Goal: Task Accomplishment & Management: Complete application form

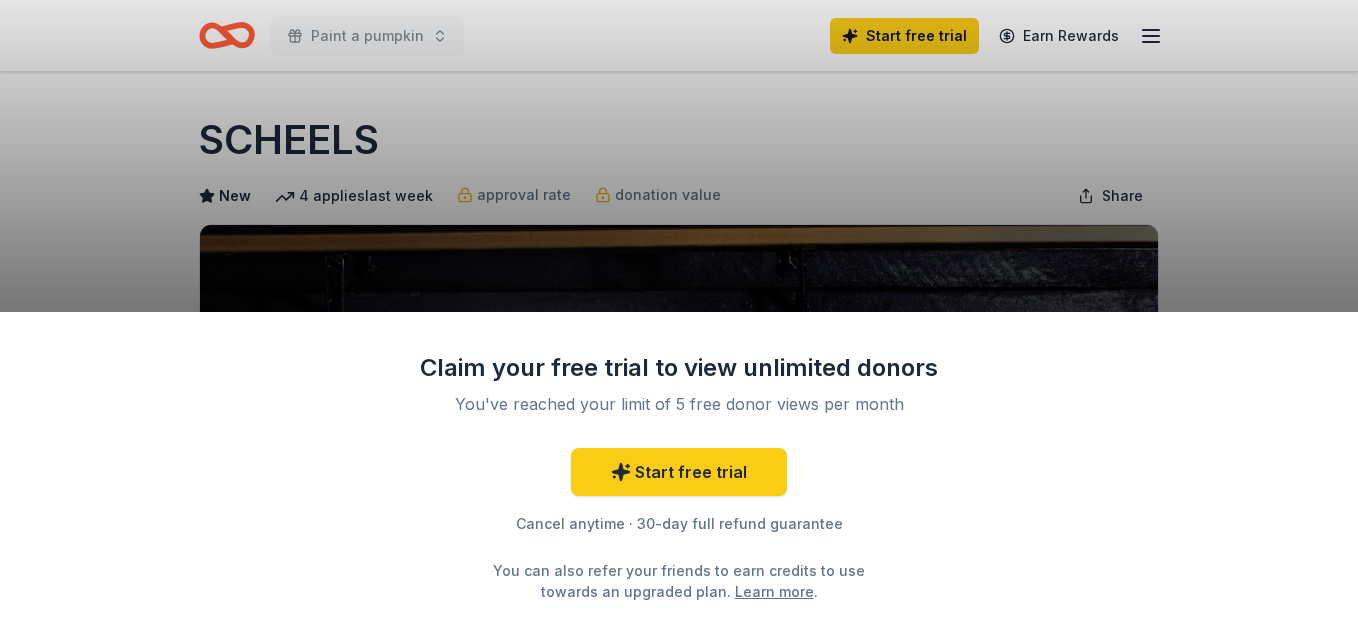
click at [1304, 253] on div "Claim your free trial to view unlimited donors You've reached your limit of 5 f…" at bounding box center [679, 321] width 1358 height 642
click at [805, 116] on div "Claim your free trial to view unlimited donors You've reached your limit of 5 f…" at bounding box center [679, 321] width 1358 height 642
click at [838, 261] on div "Claim your free trial to view unlimited donors You've reached your limit of 5 f…" at bounding box center [679, 321] width 1358 height 642
click at [651, 475] on link "Start free trial" at bounding box center [679, 472] width 216 height 48
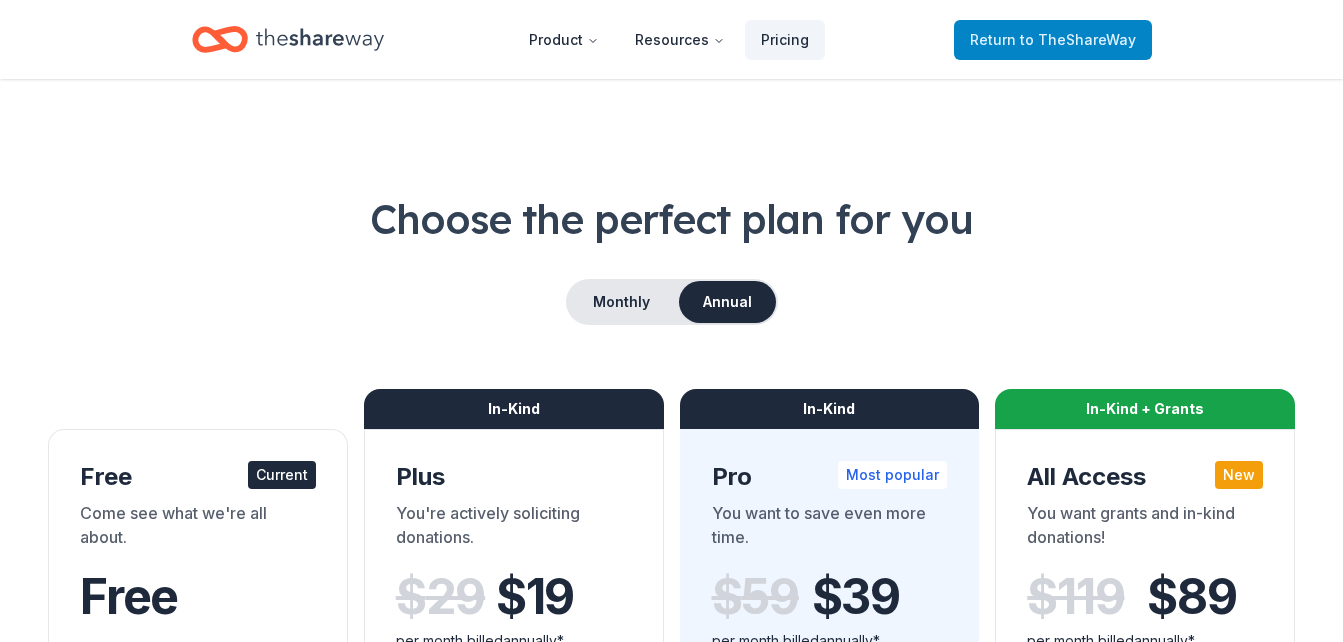
click at [1084, 45] on span "to TheShareWay" at bounding box center [1078, 39] width 116 height 17
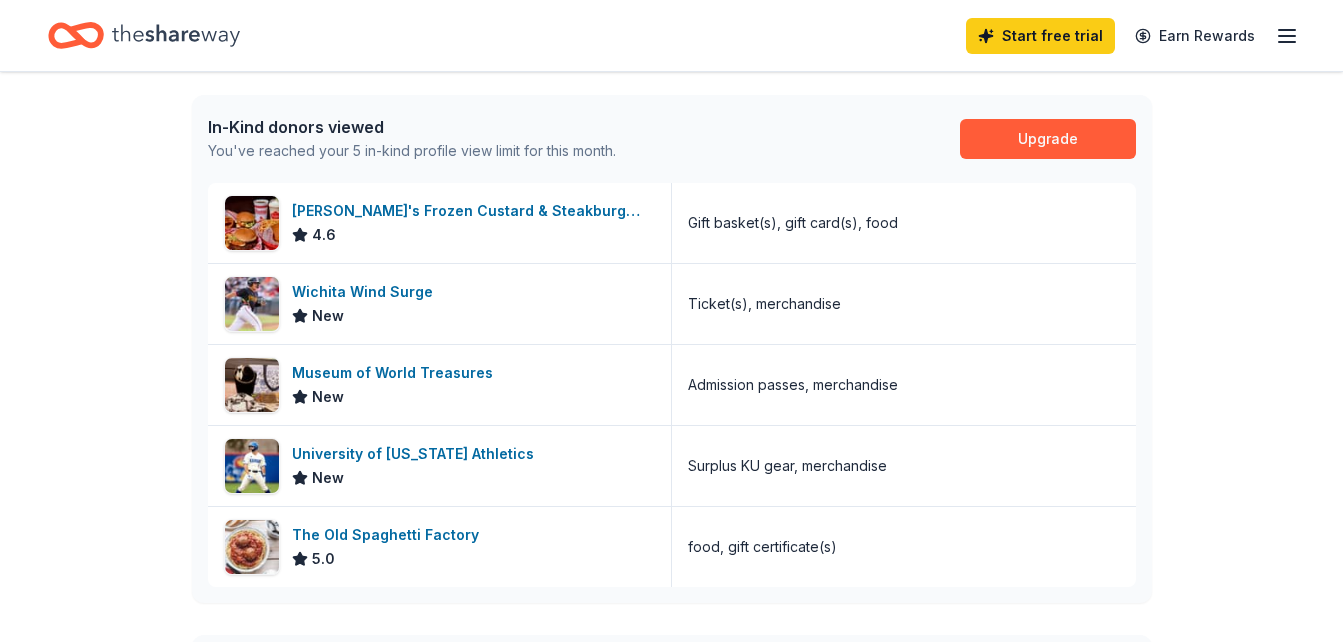
scroll to position [511, 0]
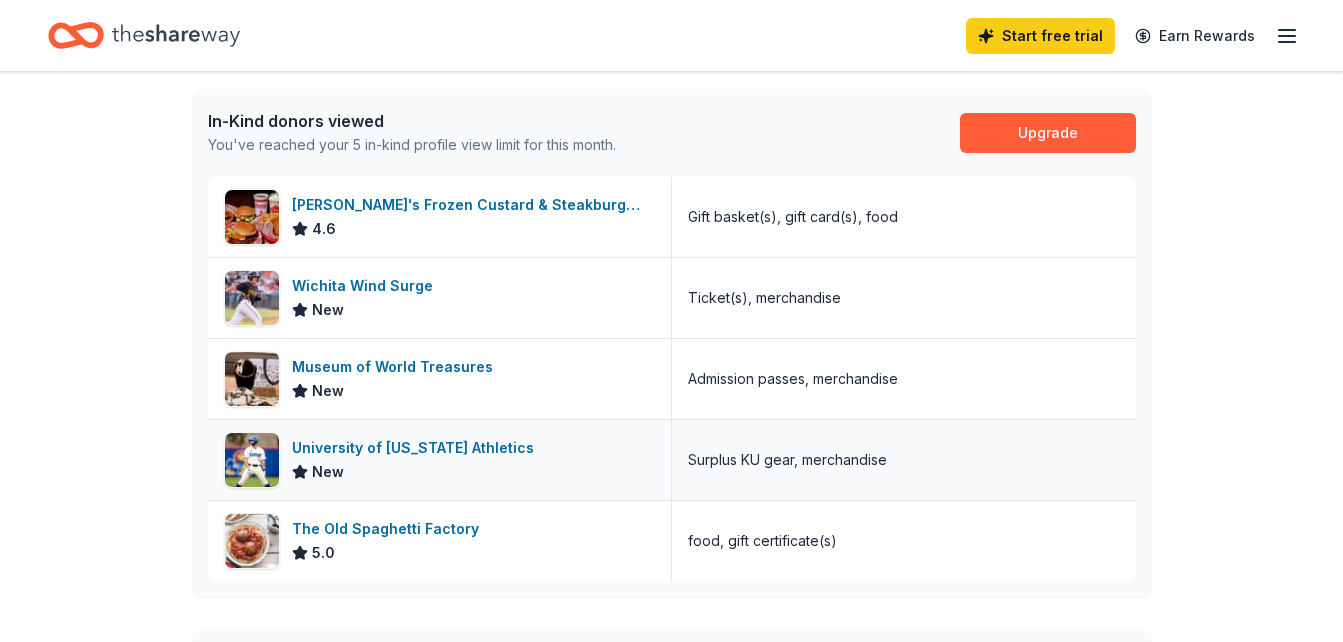
click at [459, 449] on div "University of [US_STATE] Athletics" at bounding box center [417, 448] width 250 height 24
click at [445, 533] on div "The Old Spaghetti Factory" at bounding box center [389, 529] width 195 height 24
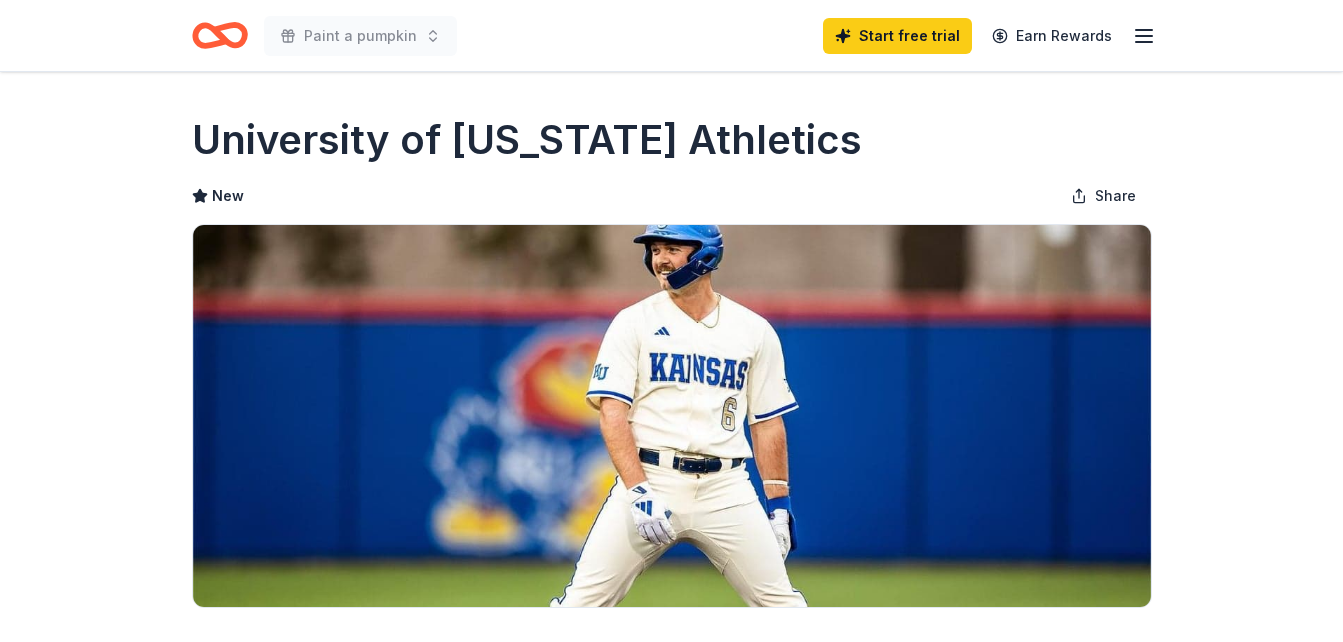
scroll to position [590, 0]
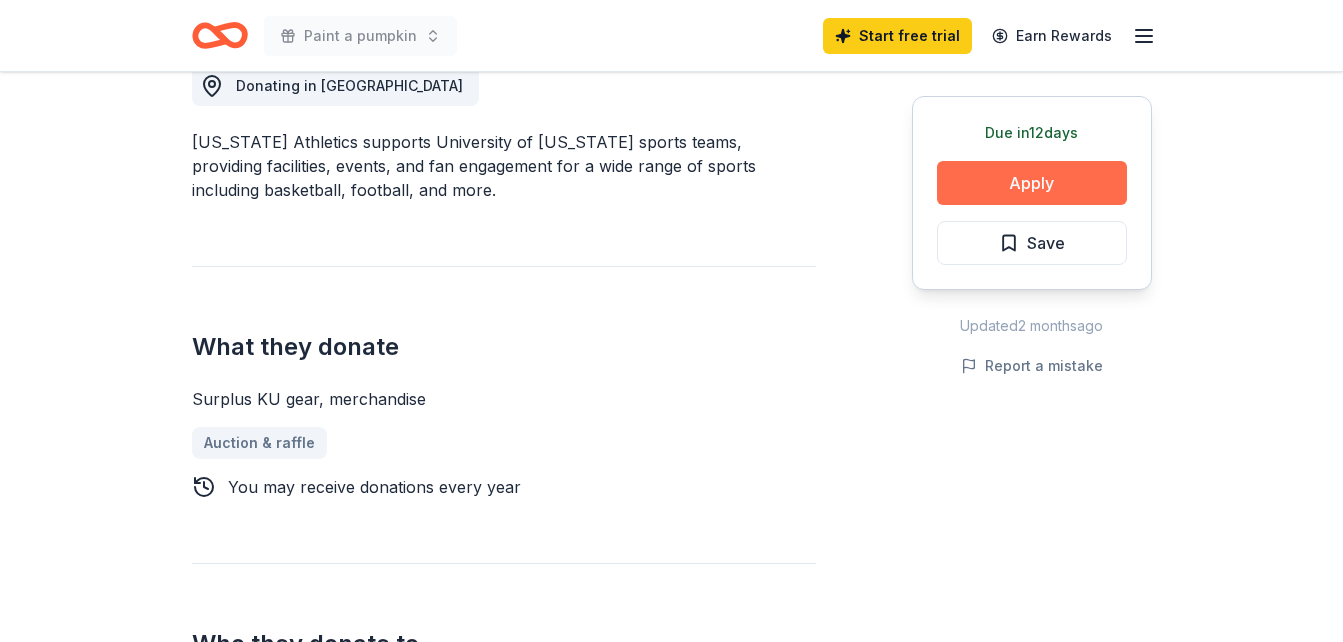
click at [1075, 175] on button "Apply" at bounding box center [1032, 183] width 190 height 44
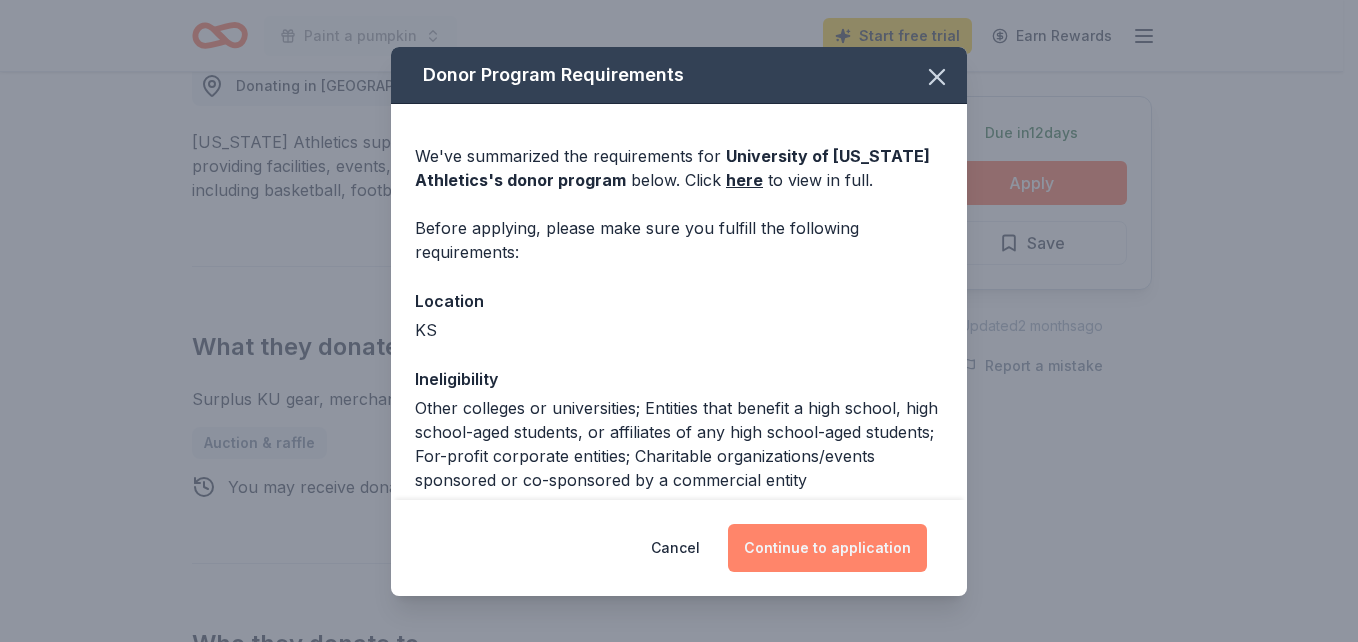
click at [830, 547] on button "Continue to application" at bounding box center [827, 548] width 199 height 48
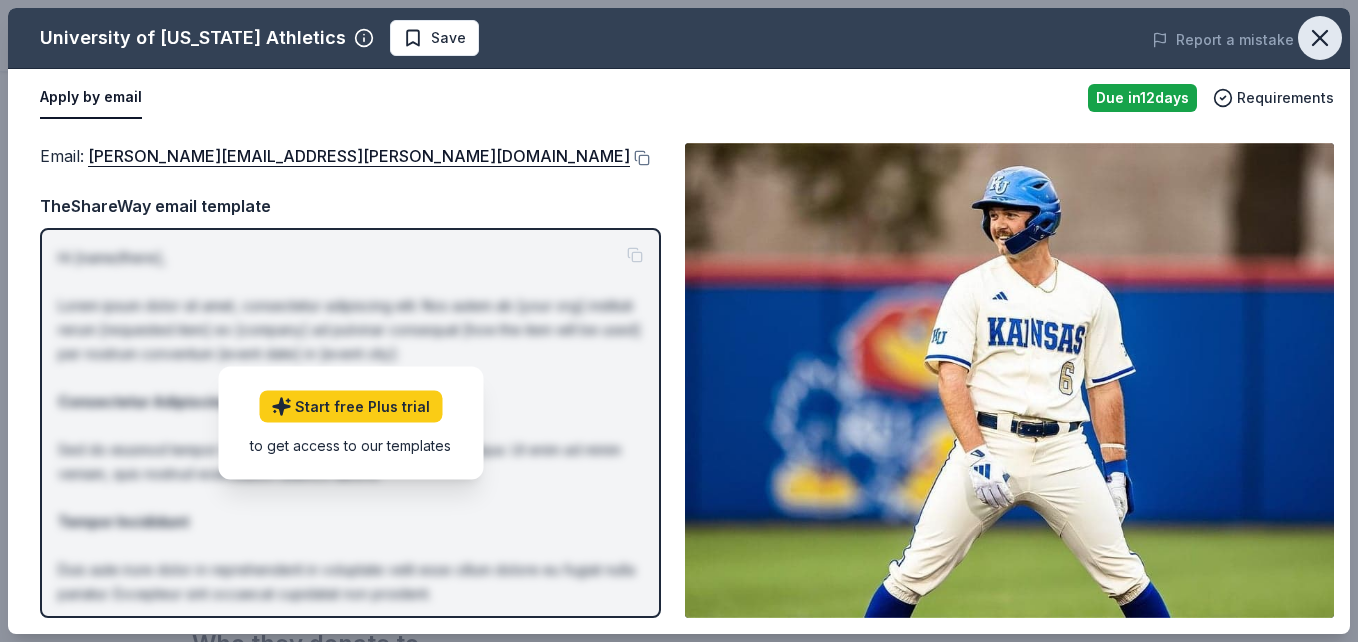
click at [1337, 36] on button "button" at bounding box center [1320, 38] width 44 height 44
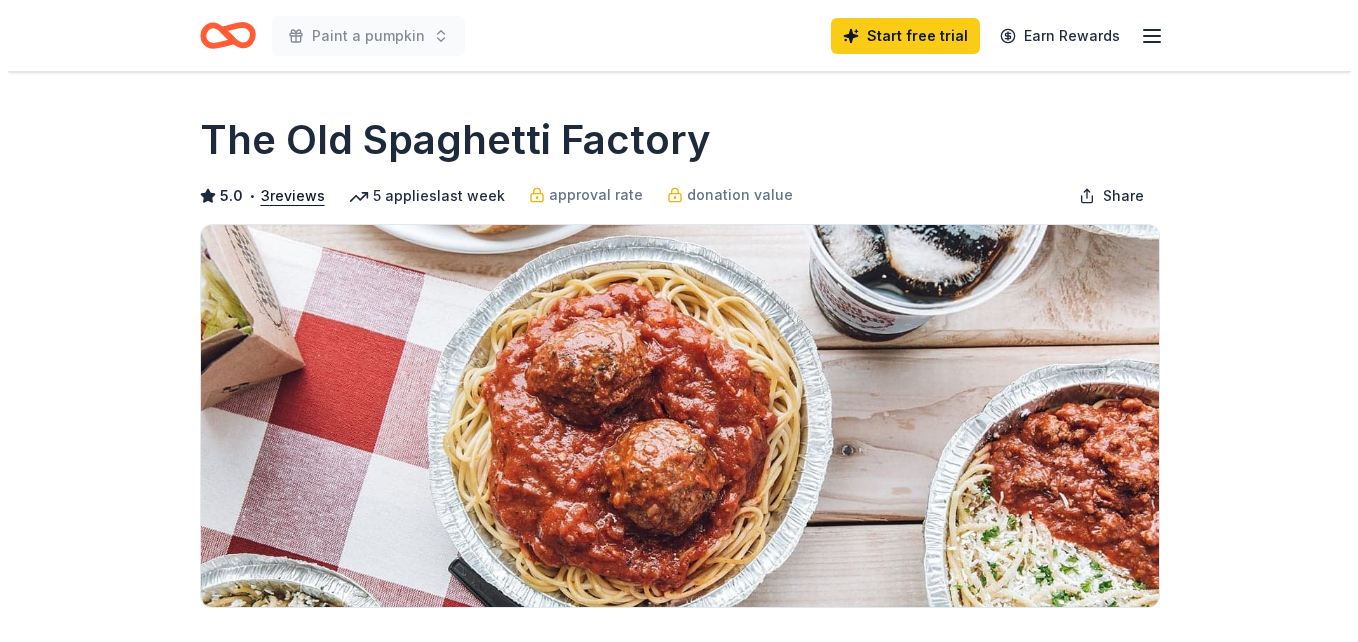
scroll to position [561, 0]
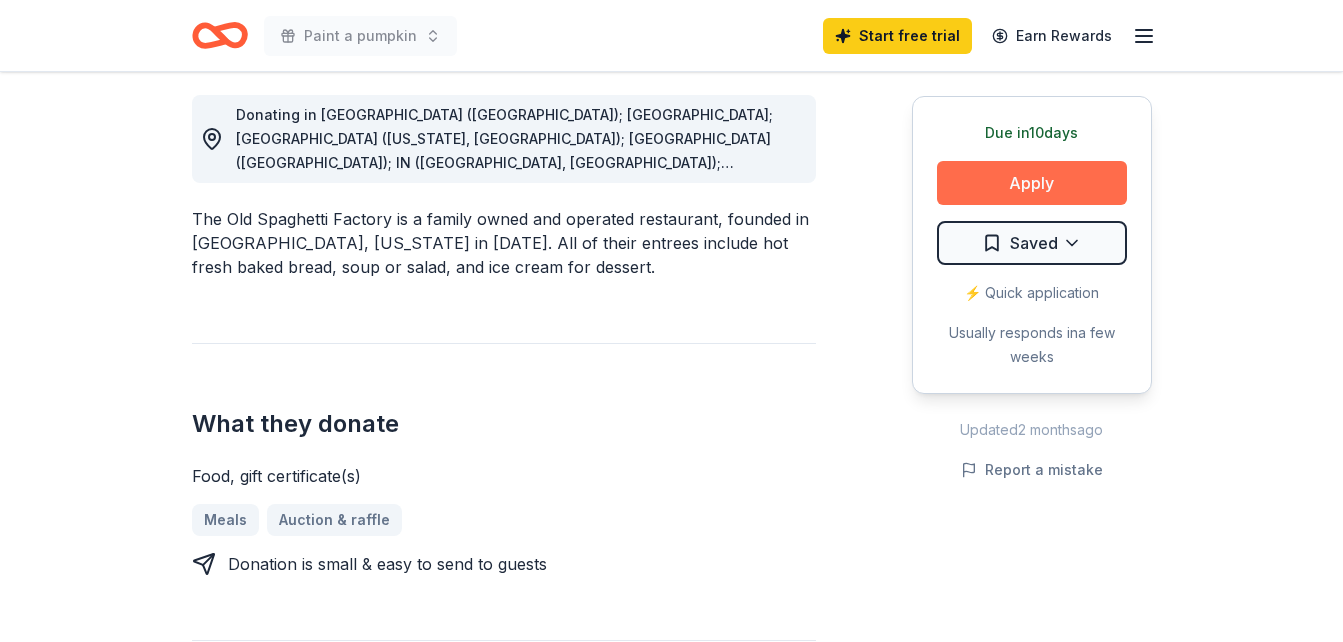
click at [1052, 182] on button "Apply" at bounding box center [1032, 183] width 190 height 44
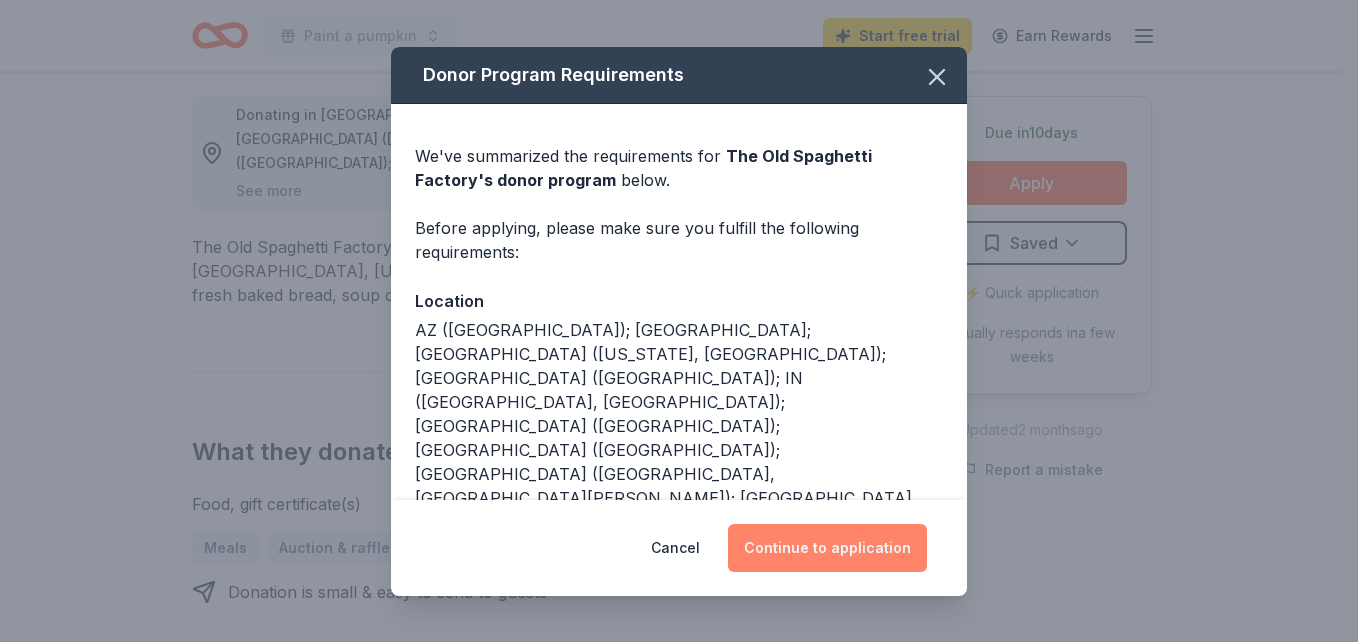
click at [854, 553] on button "Continue to application" at bounding box center [827, 548] width 199 height 48
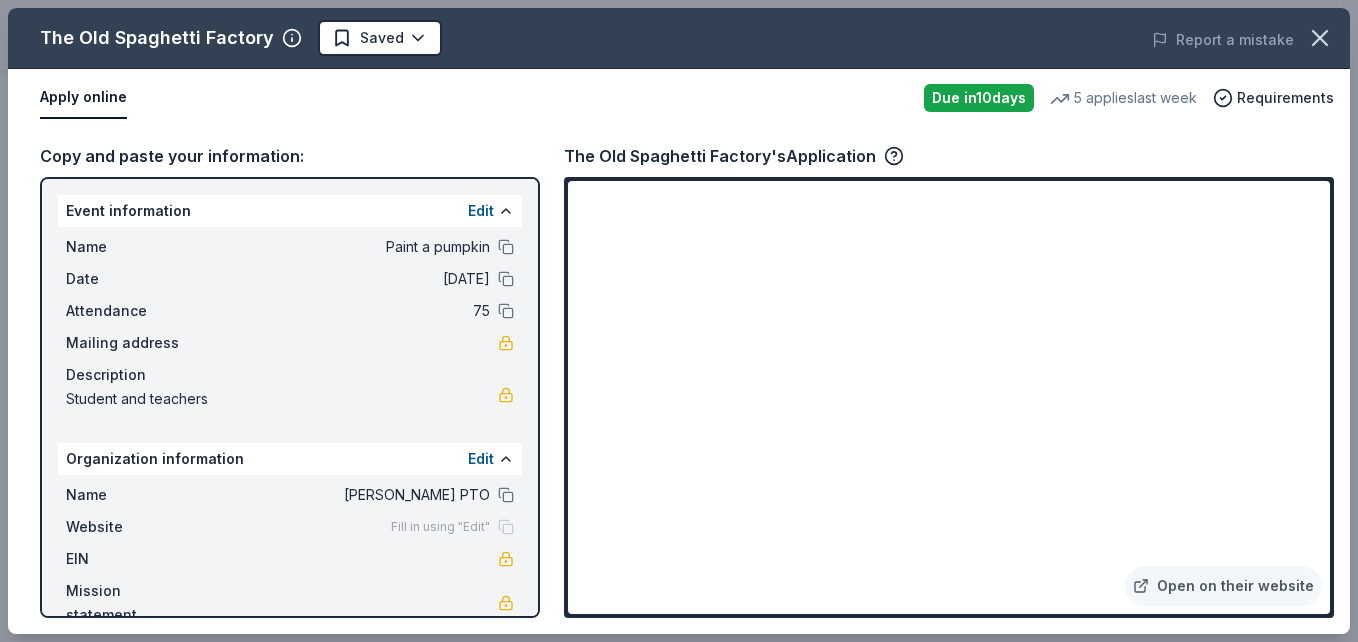
click at [1297, 125] on div "Apply online Due in 10 days 5 applies last week Requirements" at bounding box center [679, 98] width 1342 height 58
